Goal: Task Accomplishment & Management: Manage account settings

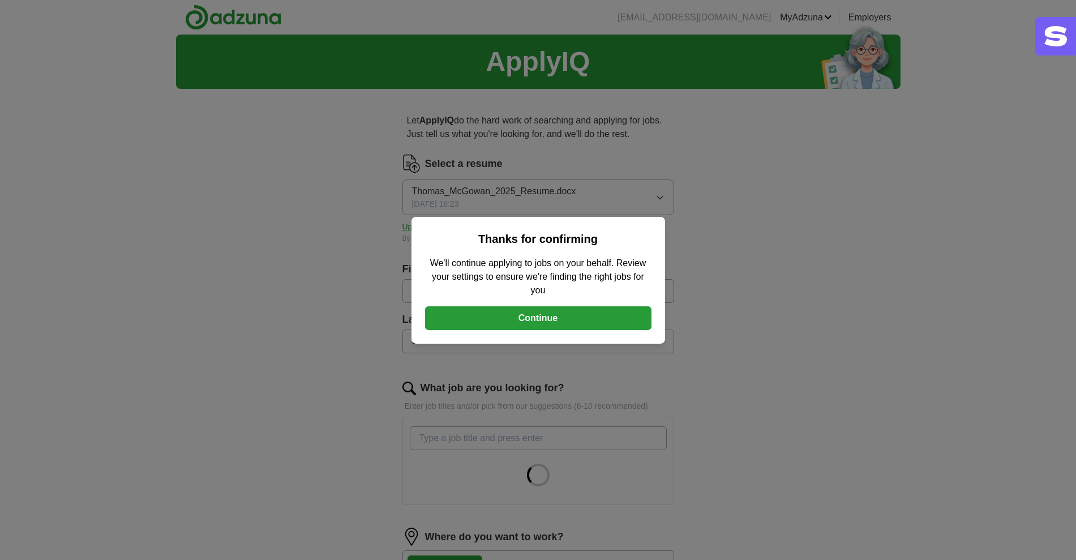
click at [530, 327] on button "Continue" at bounding box center [538, 318] width 226 height 24
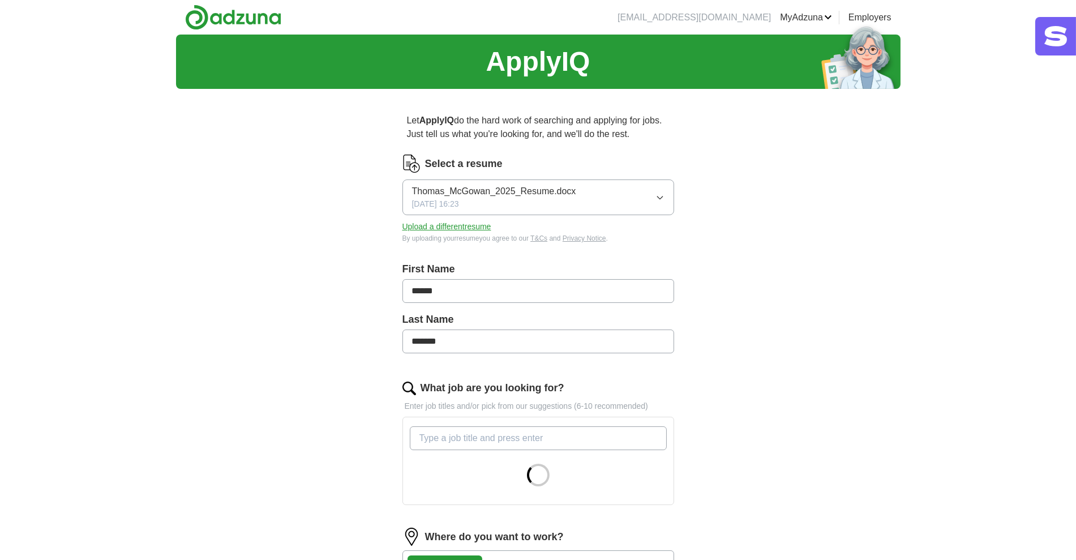
click at [456, 224] on button "Upload a different resume" at bounding box center [446, 227] width 89 height 12
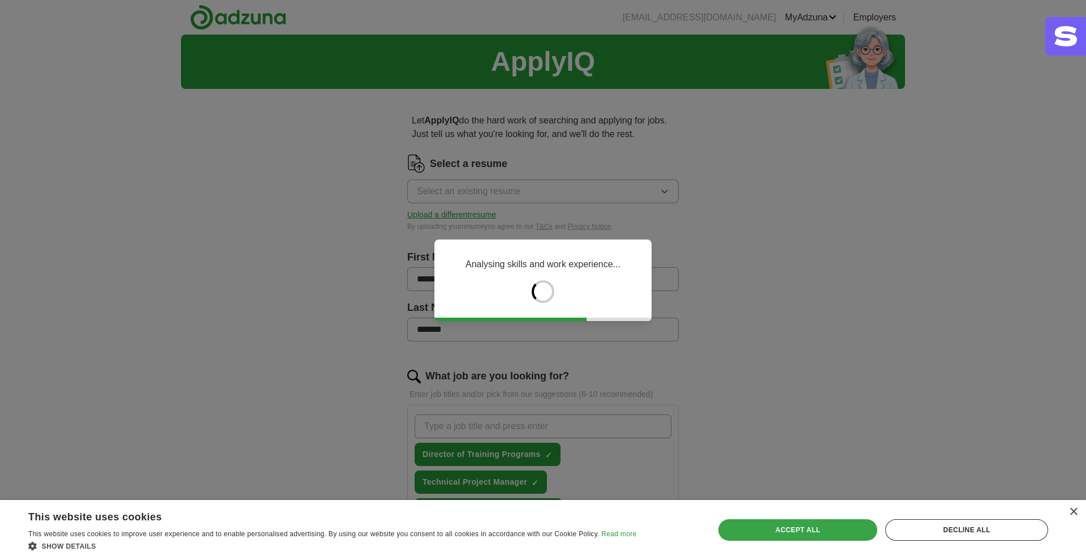
click at [804, 530] on div "Accept all" at bounding box center [799, 530] width 160 height 22
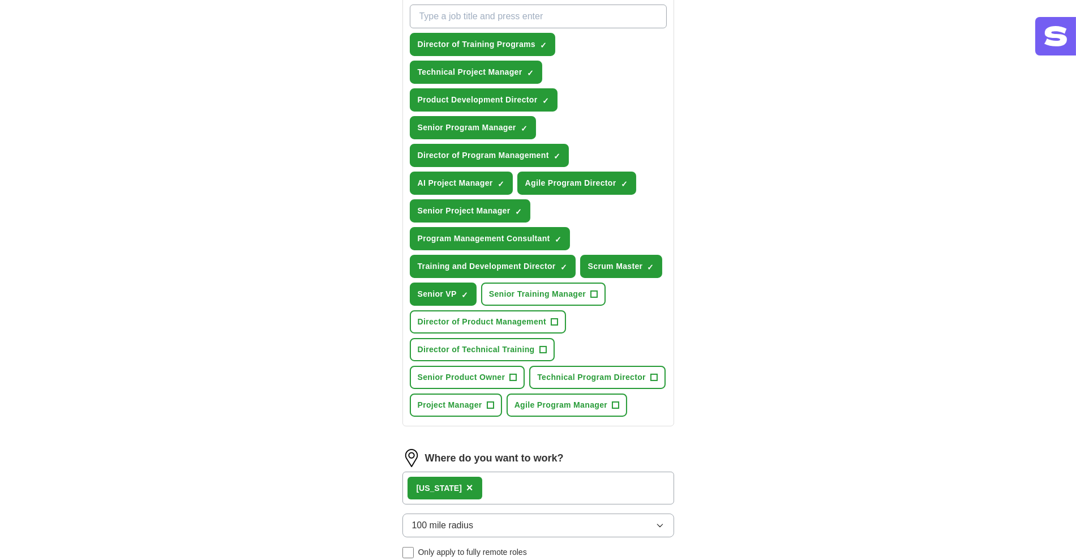
scroll to position [423, 0]
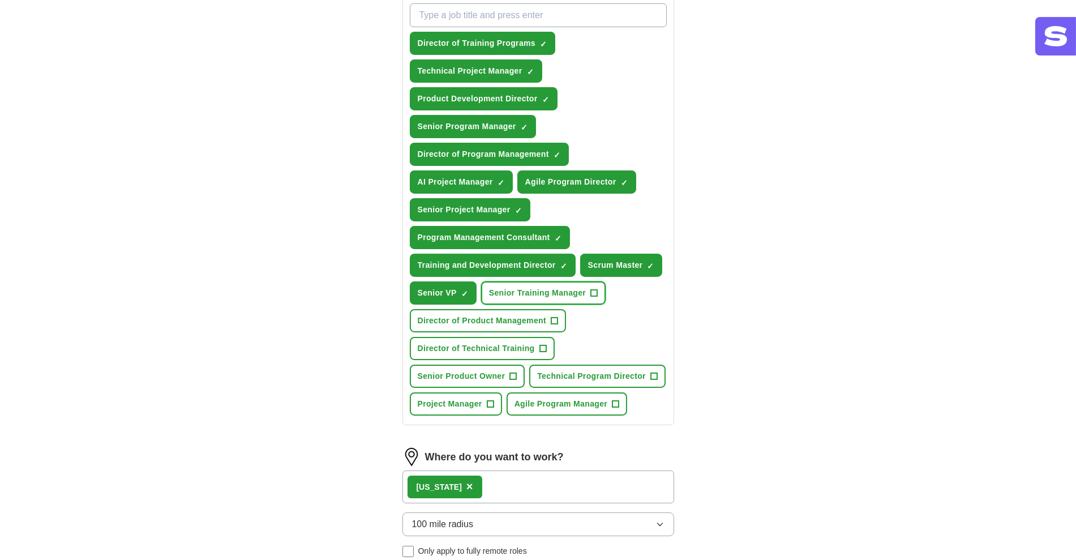
click at [595, 289] on span "+" at bounding box center [594, 293] width 7 height 9
click at [555, 316] on span "+" at bounding box center [554, 320] width 7 height 9
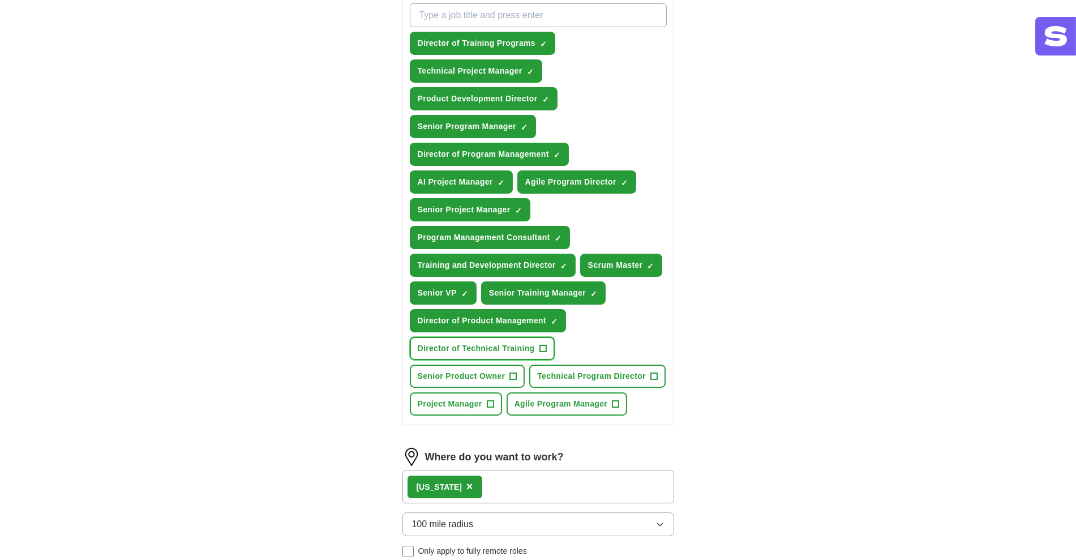
click at [542, 345] on span "+" at bounding box center [542, 348] width 7 height 9
click at [515, 372] on span "+" at bounding box center [513, 376] width 7 height 9
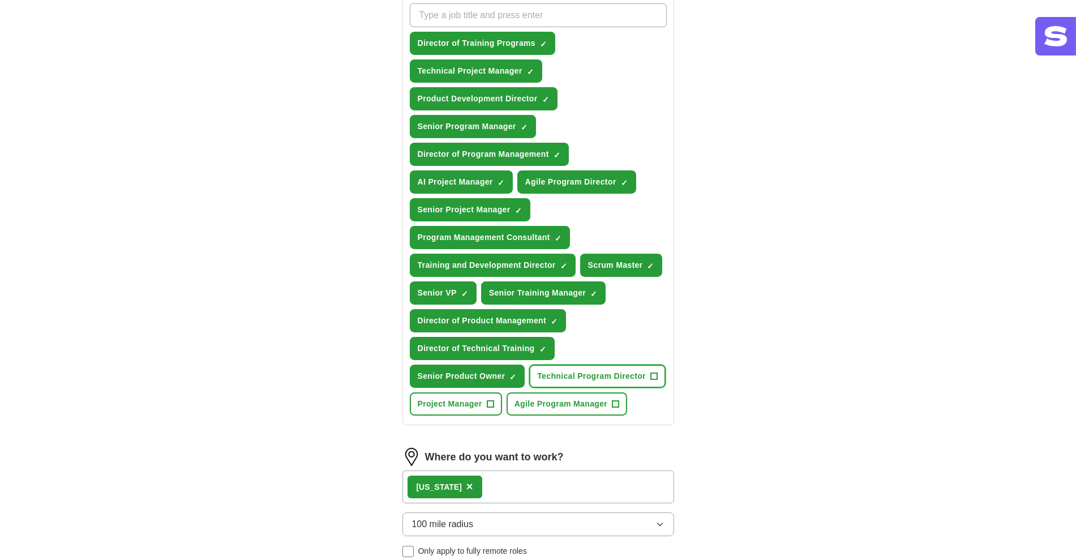
click at [655, 372] on span "+" at bounding box center [653, 376] width 7 height 9
click at [615, 400] on span "+" at bounding box center [615, 404] width 7 height 9
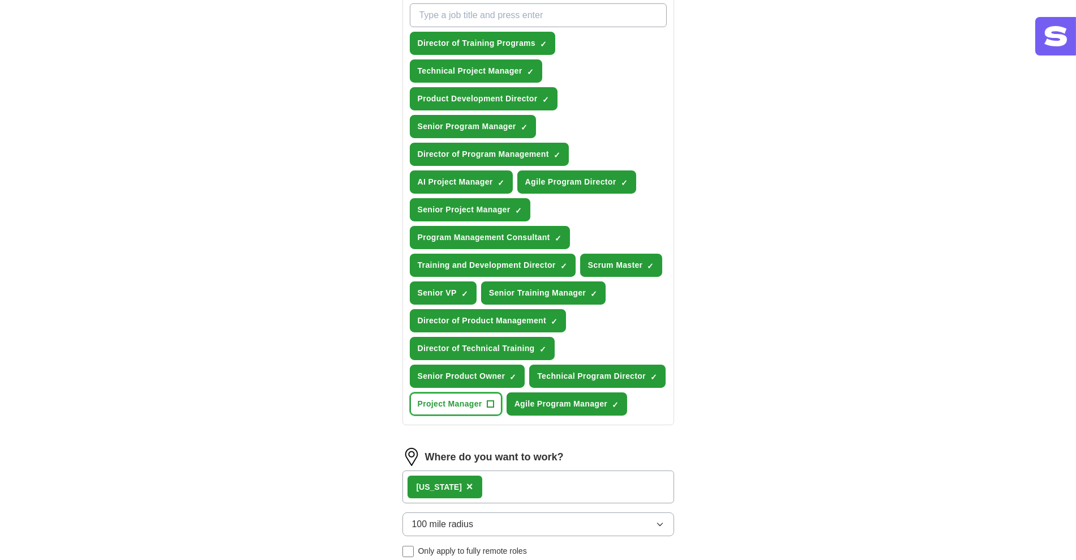
click at [491, 400] on span "+" at bounding box center [490, 404] width 7 height 9
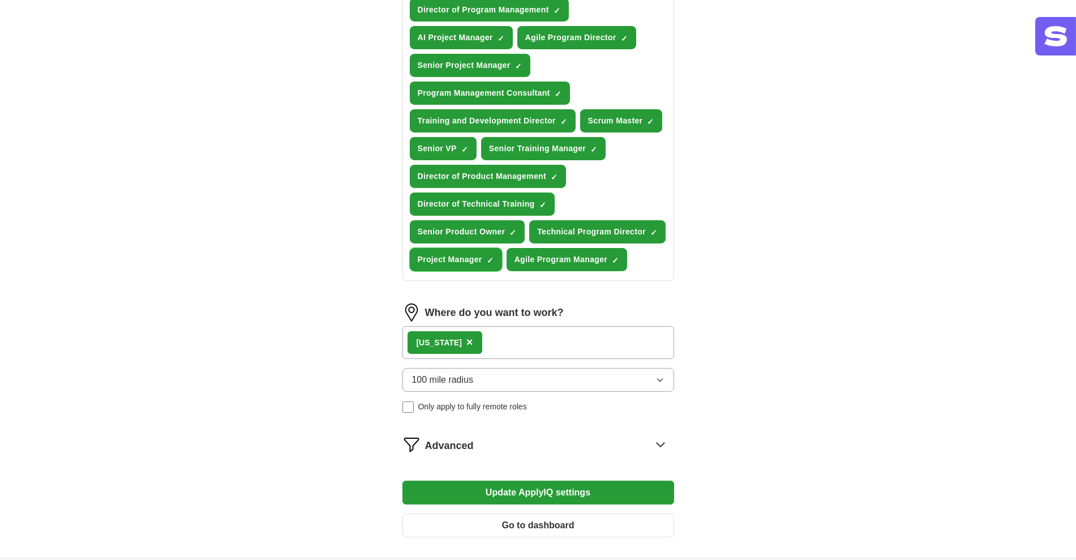
scroll to position [569, 0]
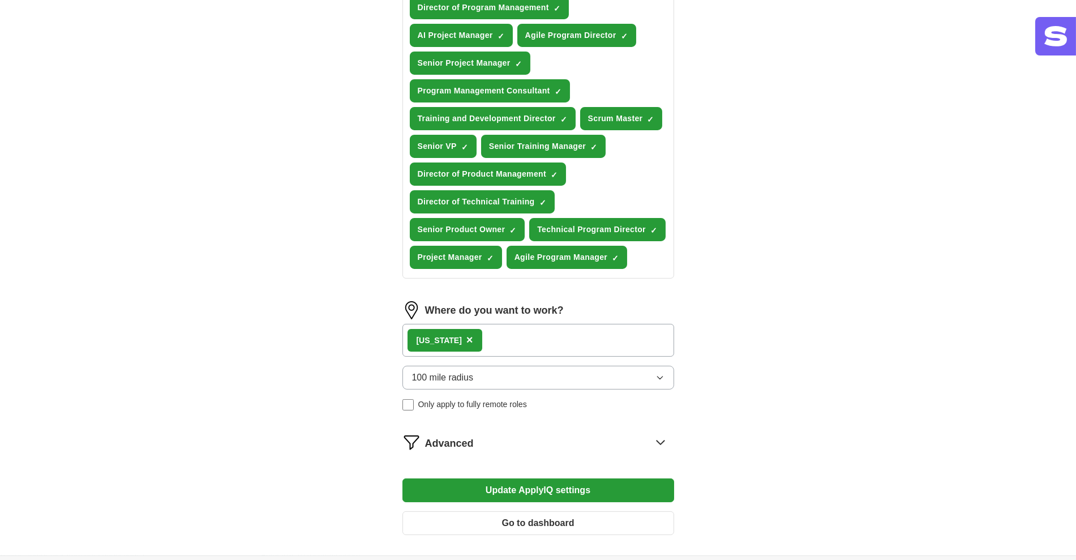
click at [539, 334] on div "[US_STATE] ×" at bounding box center [538, 340] width 272 height 33
click at [570, 433] on div "Advanced" at bounding box center [549, 442] width 249 height 18
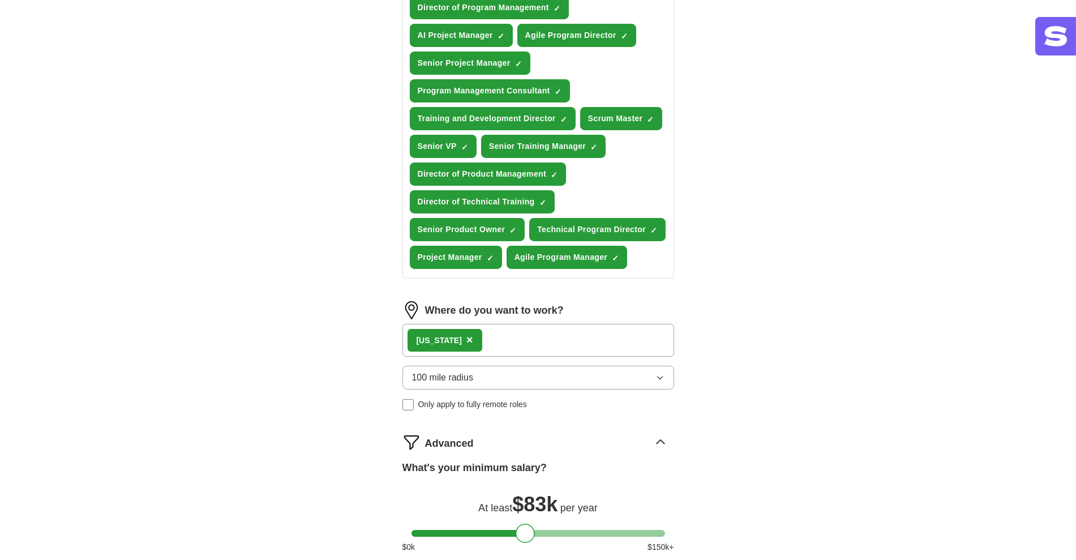
click at [538, 336] on div "[US_STATE] ×" at bounding box center [538, 340] width 272 height 33
click at [527, 336] on div "[US_STATE] ×" at bounding box center [538, 340] width 272 height 33
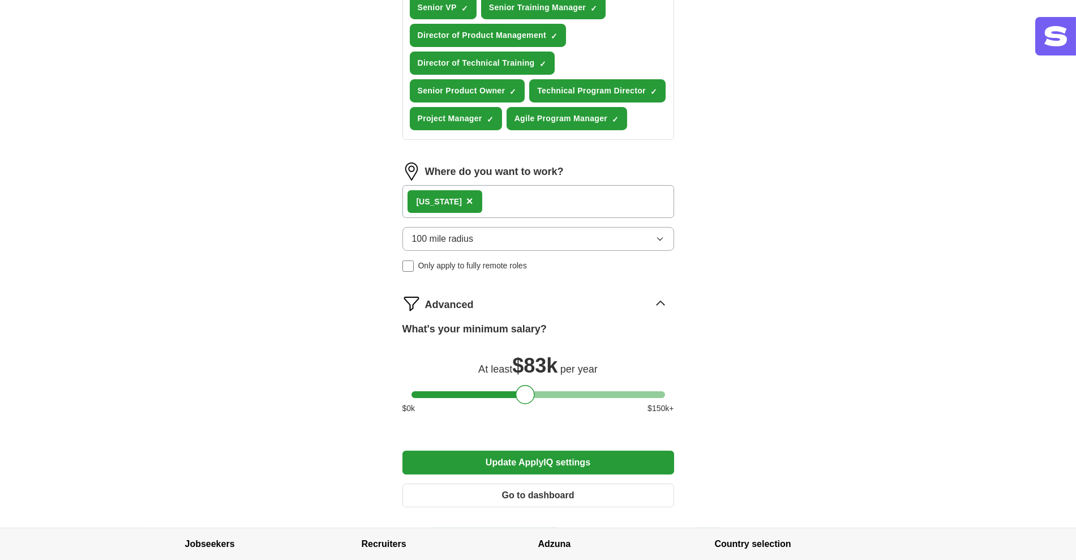
scroll to position [709, 0]
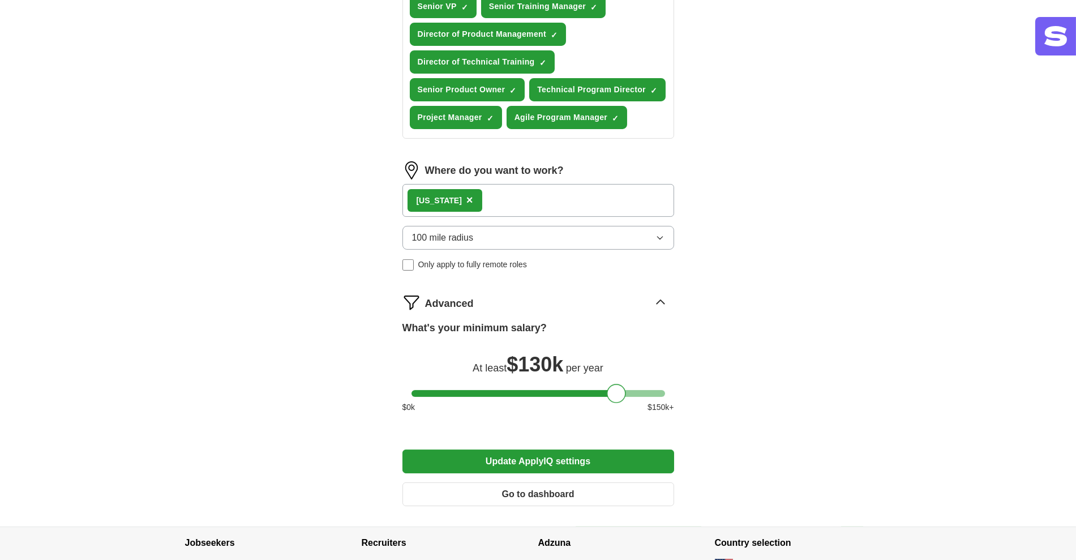
drag, startPoint x: 527, startPoint y: 386, endPoint x: 618, endPoint y: 385, distance: 91.1
click at [618, 385] on div at bounding box center [616, 393] width 19 height 19
click at [520, 194] on div "[US_STATE] ×" at bounding box center [538, 200] width 272 height 33
click at [509, 231] on button "100 mile radius" at bounding box center [538, 238] width 272 height 24
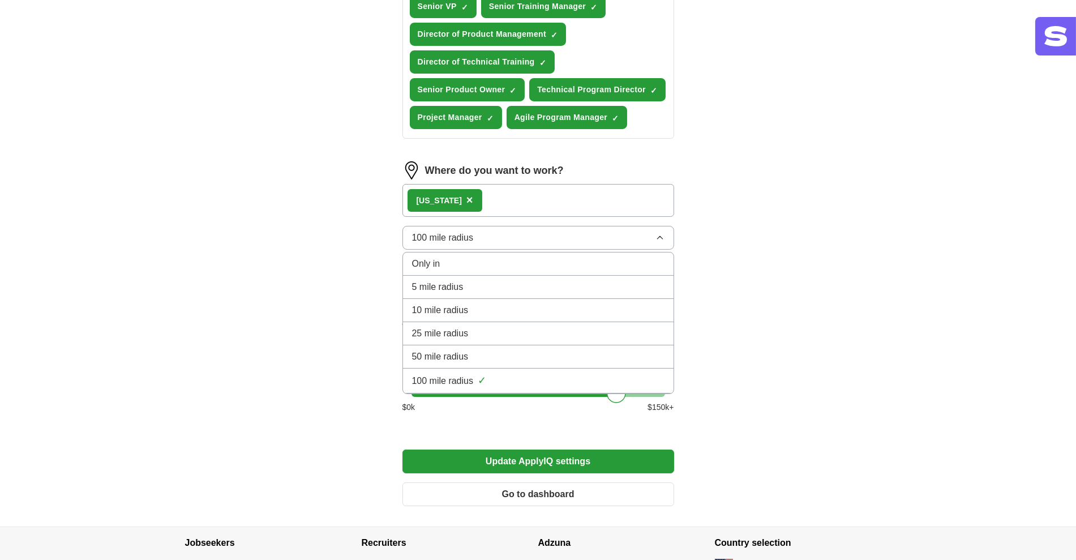
click at [509, 231] on button "100 mile radius" at bounding box center [538, 238] width 272 height 24
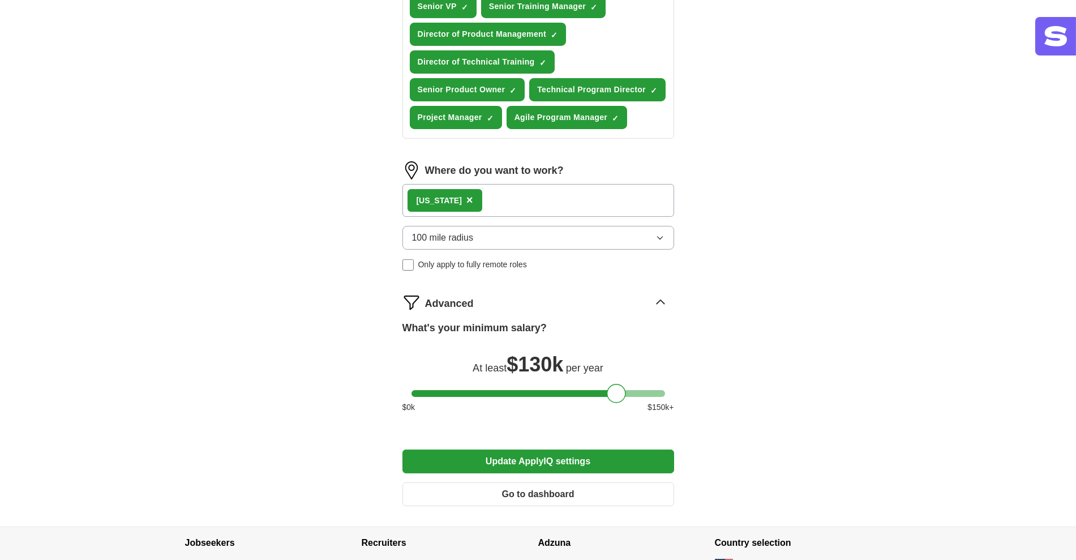
click at [525, 195] on div "[US_STATE] ×" at bounding box center [538, 200] width 272 height 33
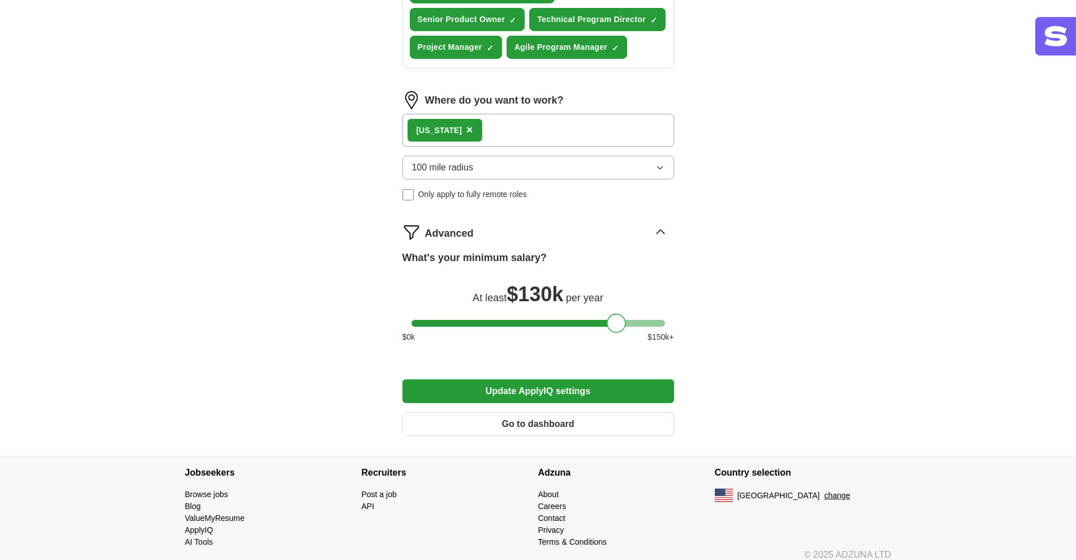
click at [558, 379] on button "Update ApplyIQ settings" at bounding box center [538, 391] width 272 height 24
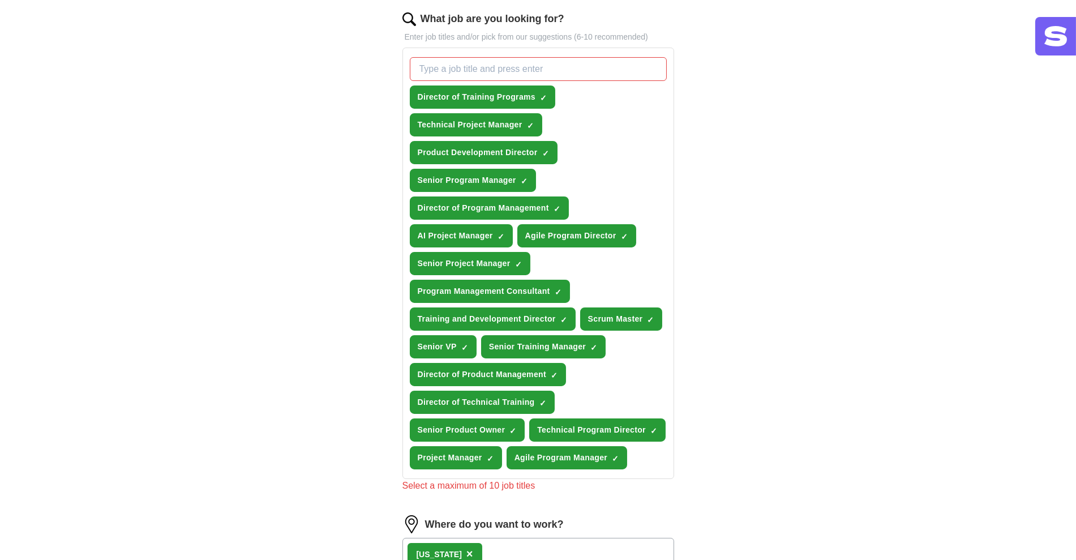
scroll to position [363, 0]
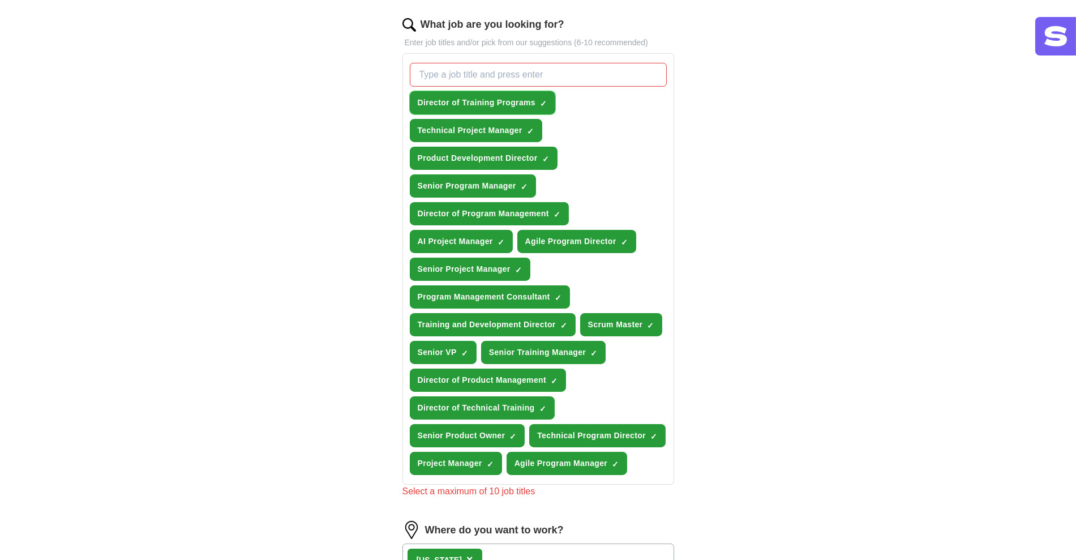
click at [0, 0] on span "×" at bounding box center [0, 0] width 0 height 0
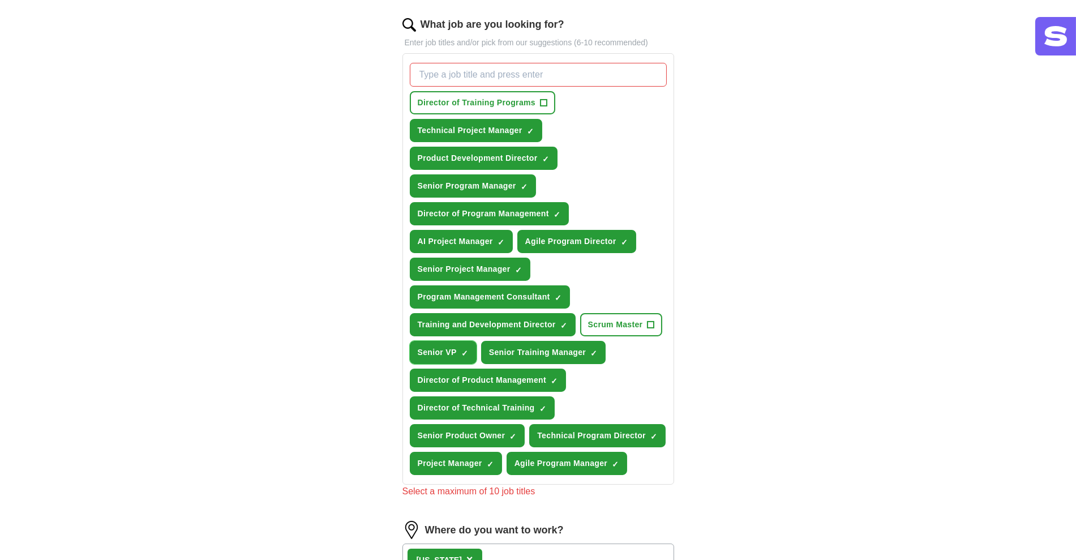
click at [0, 0] on span "×" at bounding box center [0, 0] width 0 height 0
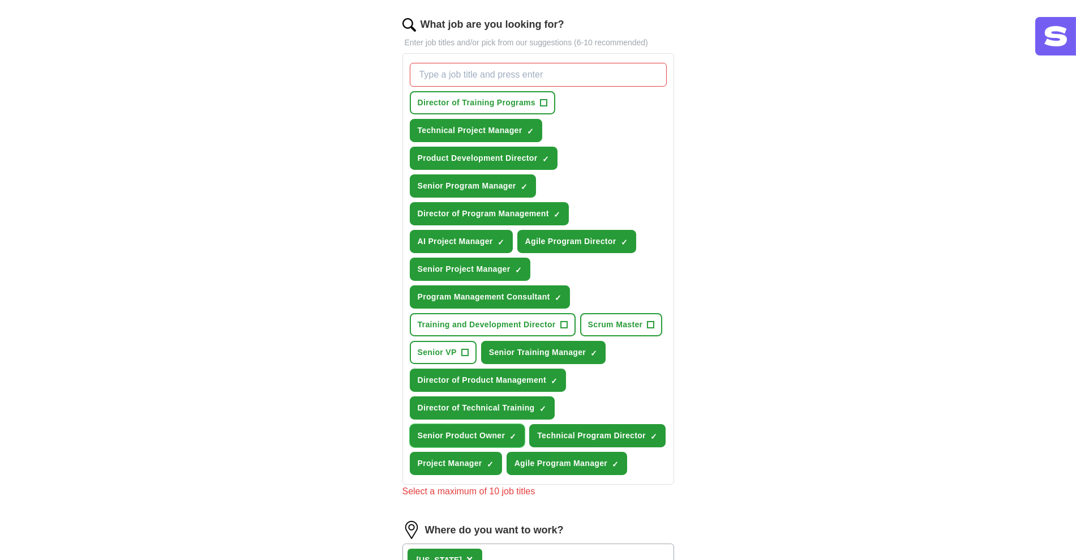
click at [0, 0] on span "×" at bounding box center [0, 0] width 0 height 0
click at [627, 236] on button "Agile Program Director ✓ ×" at bounding box center [576, 241] width 119 height 23
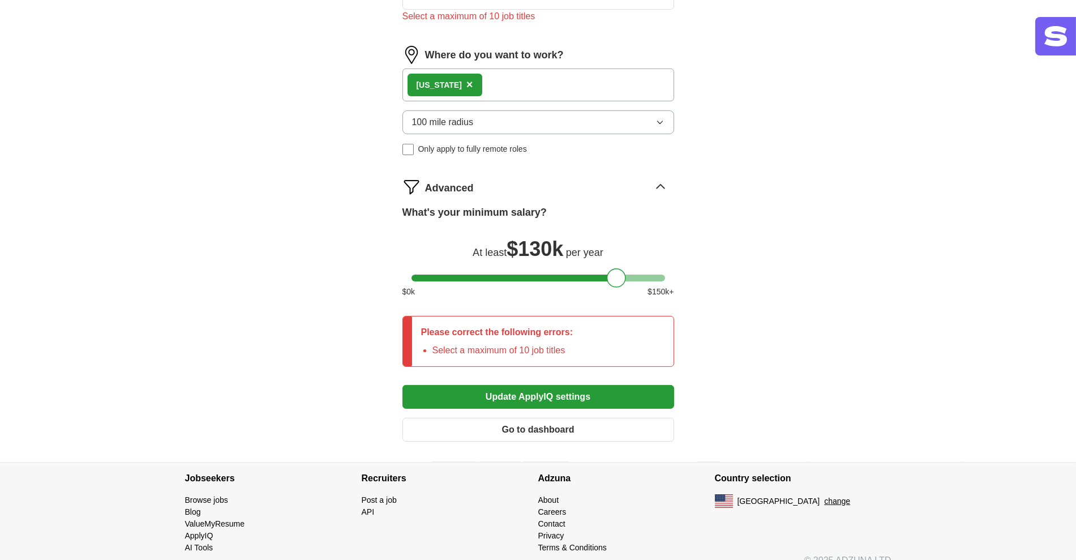
scroll to position [844, 0]
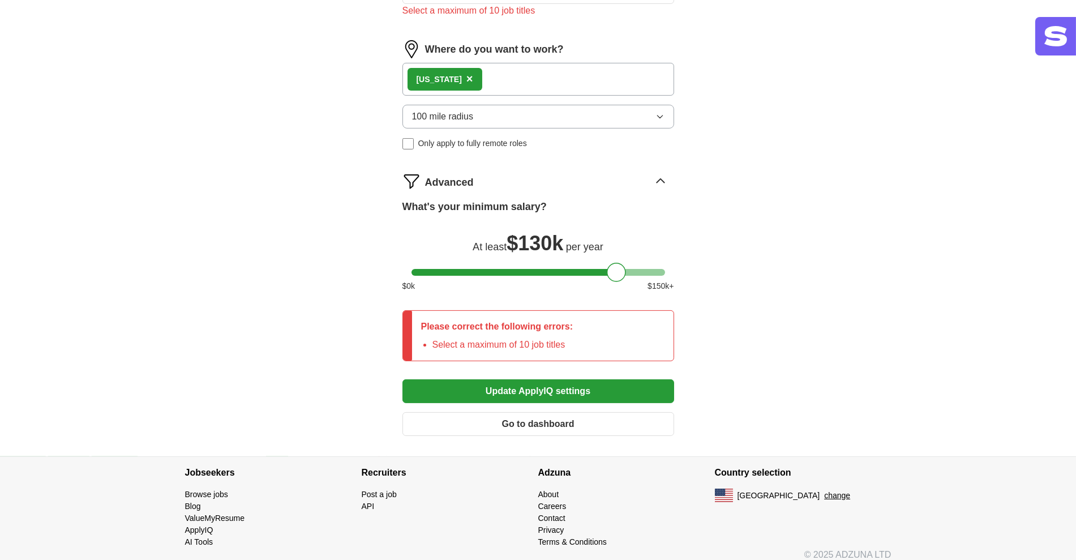
click at [552, 381] on button "Update ApplyIQ settings" at bounding box center [538, 391] width 272 height 24
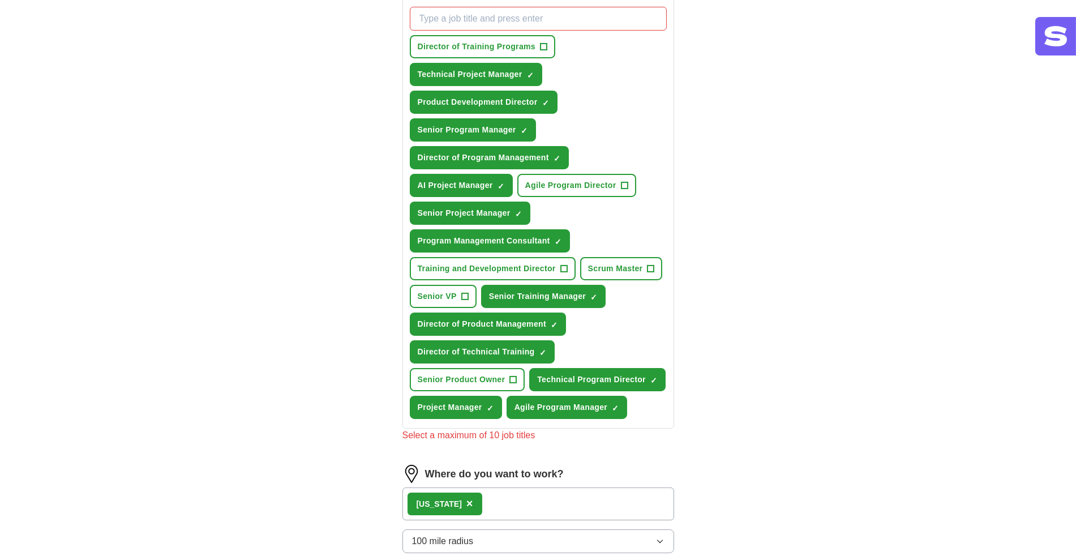
scroll to position [420, 0]
click at [0, 0] on span "×" at bounding box center [0, 0] width 0 height 0
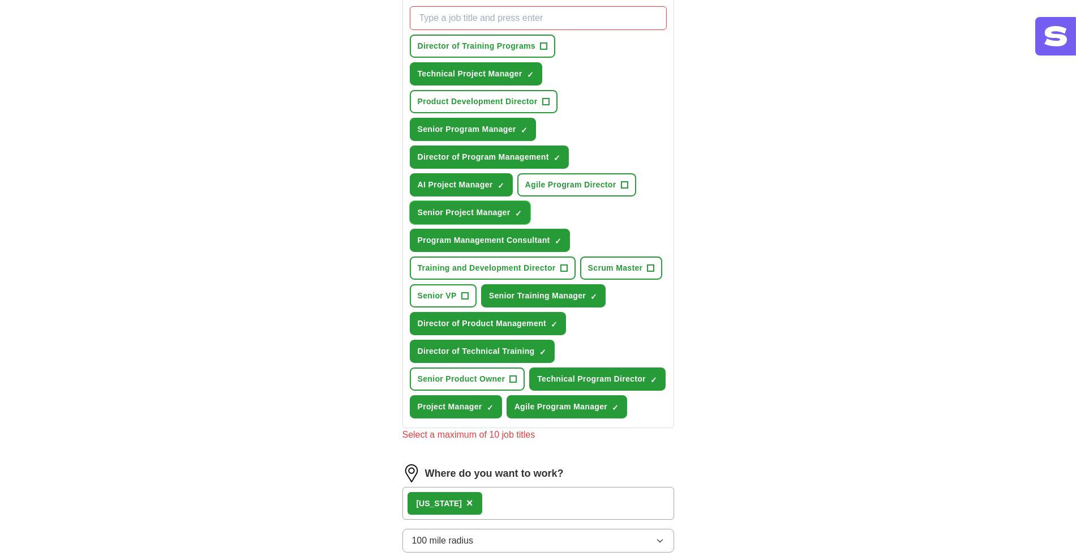
click at [521, 209] on span "✓ ×" at bounding box center [518, 212] width 7 height 7
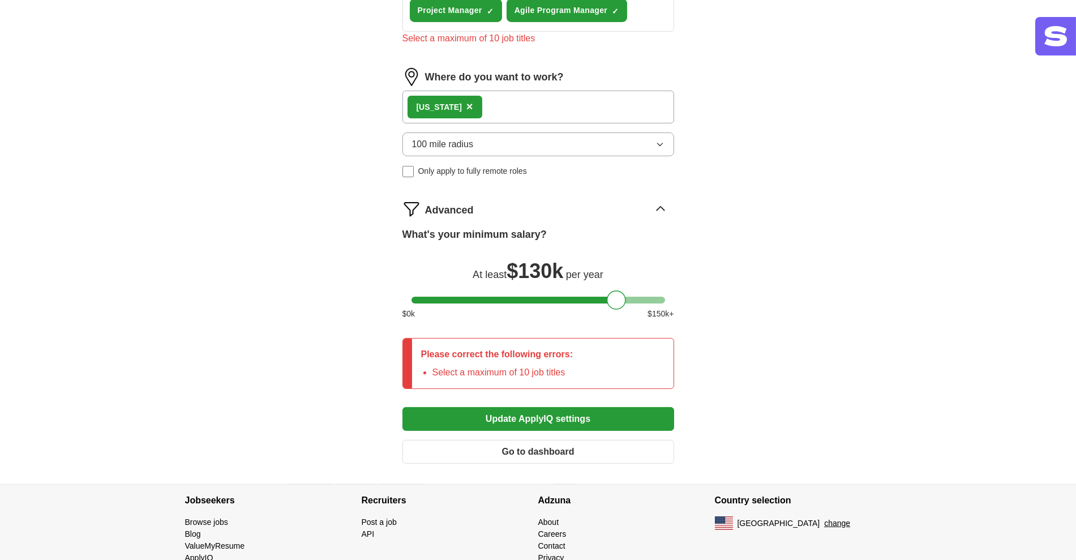
scroll to position [844, 0]
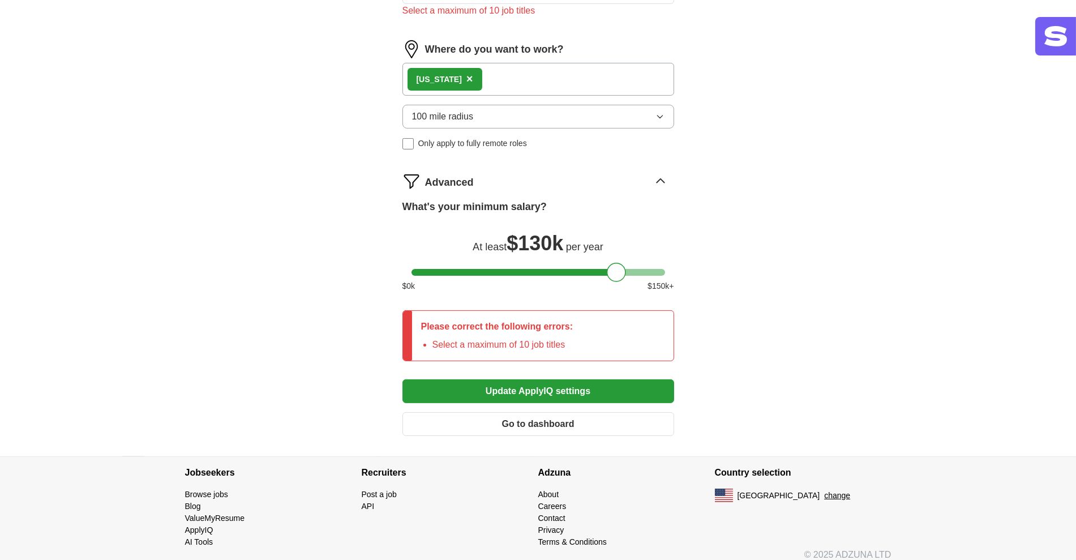
click at [565, 379] on button "Update ApplyIQ settings" at bounding box center [538, 391] width 272 height 24
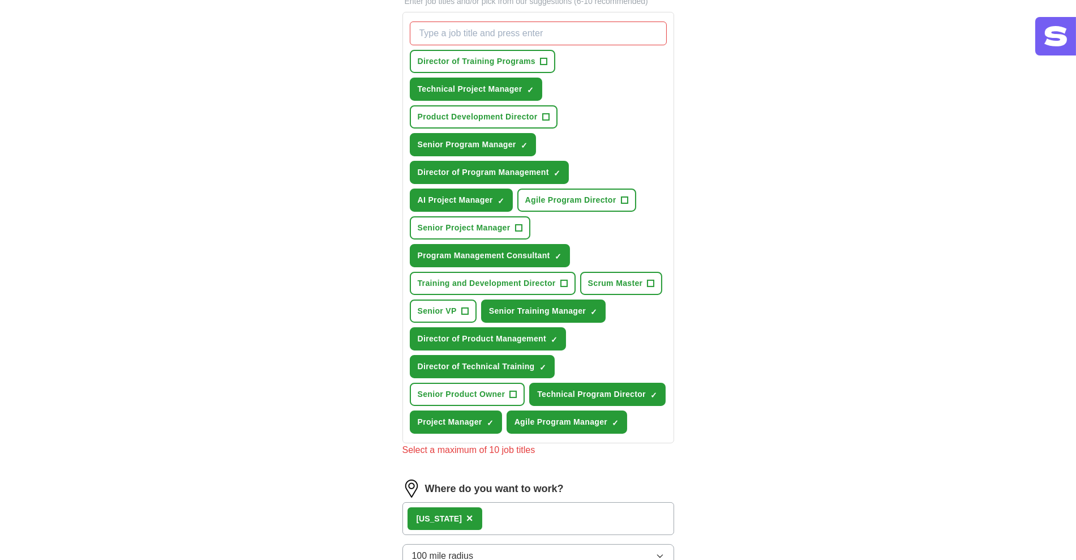
scroll to position [399, 0]
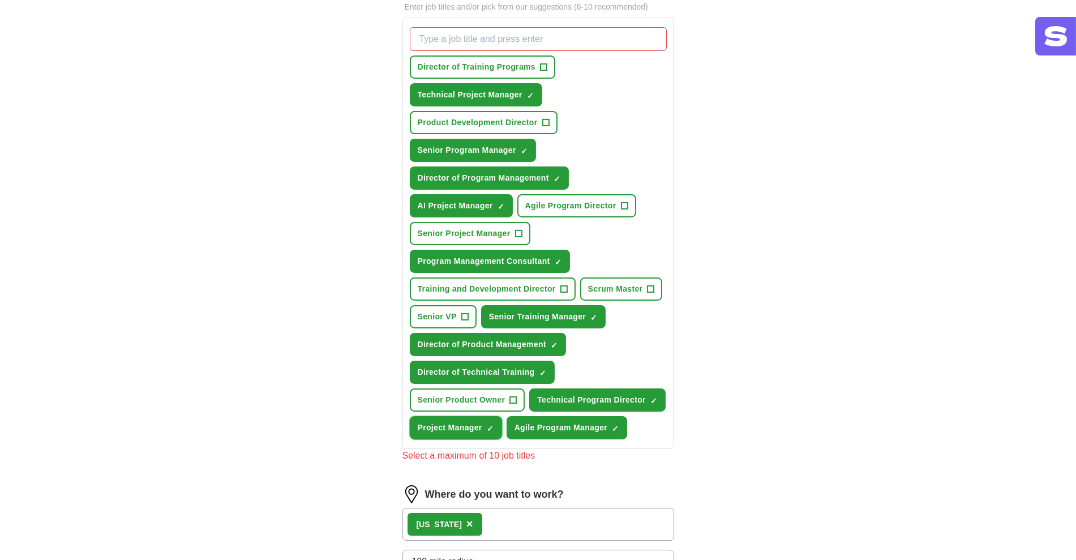
click at [470, 422] on span "Project Manager" at bounding box center [450, 428] width 65 height 12
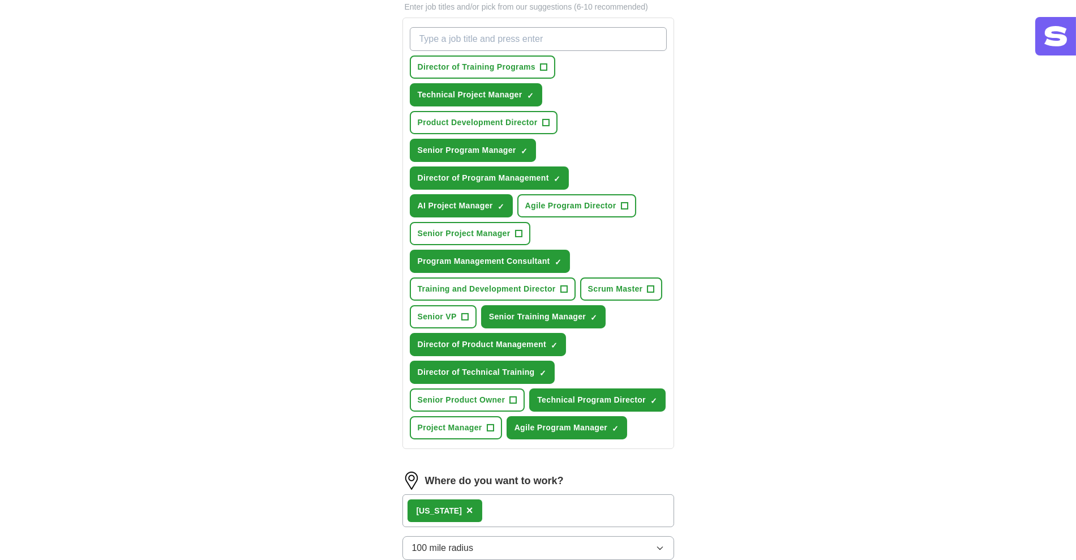
click at [952, 355] on div "ApplyIQ Let ApplyIQ do the hard work of searching and applying for jobs. Just t…" at bounding box center [538, 236] width 1076 height 1201
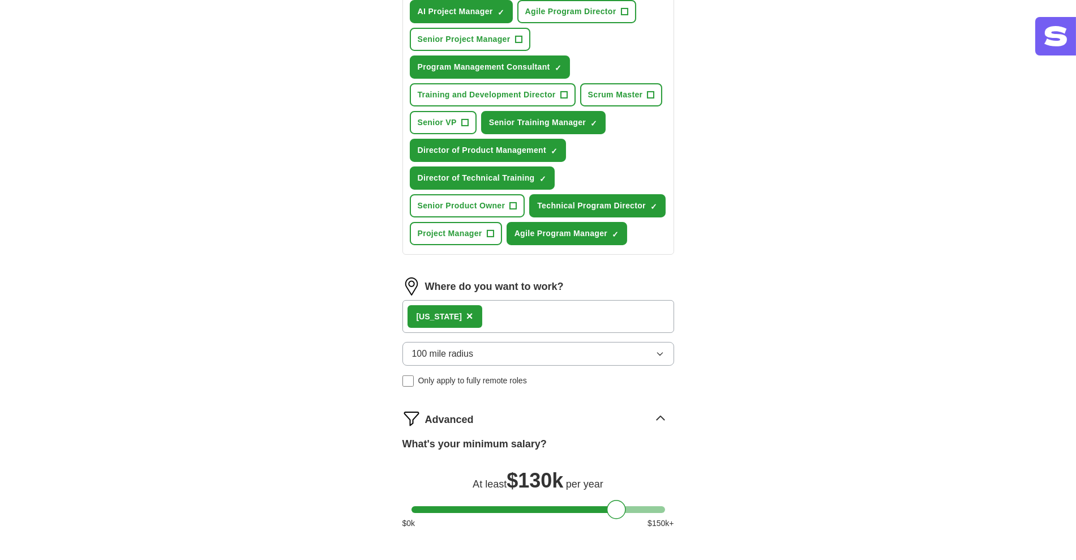
scroll to position [779, 0]
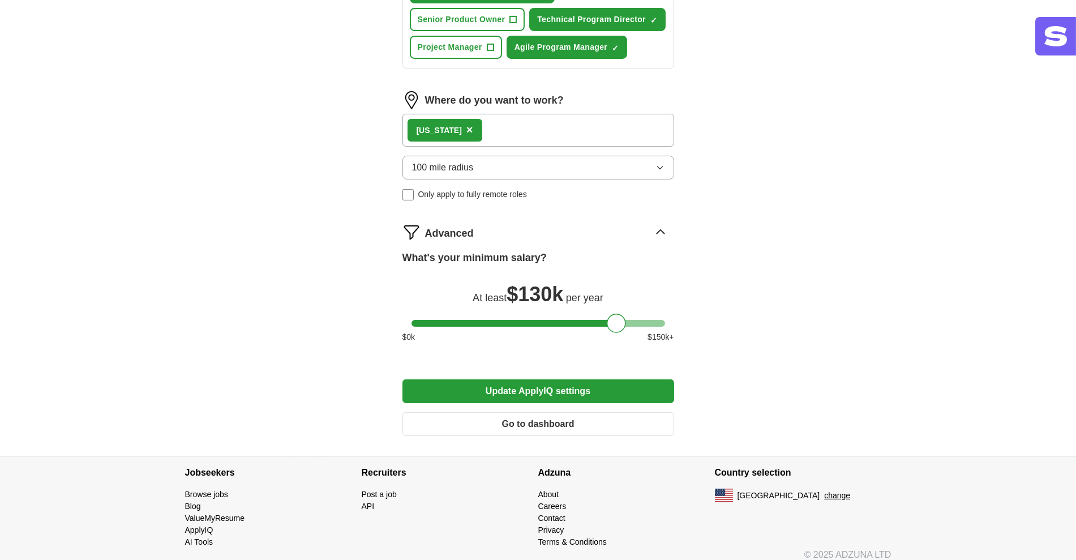
click at [568, 382] on button "Update ApplyIQ settings" at bounding box center [538, 391] width 272 height 24
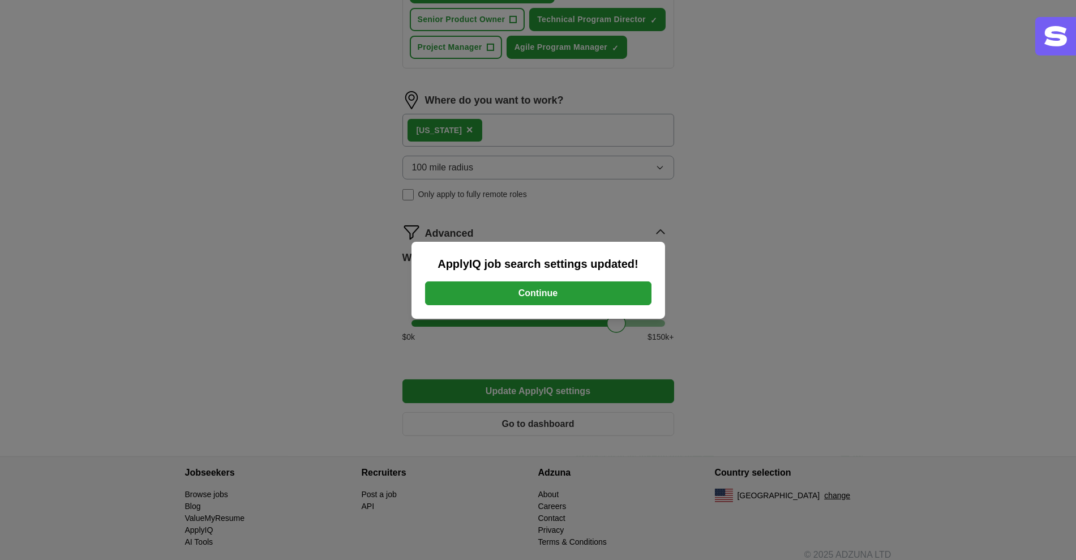
click at [535, 287] on button "Continue" at bounding box center [538, 293] width 226 height 24
